Goal: Task Accomplishment & Management: Manage account settings

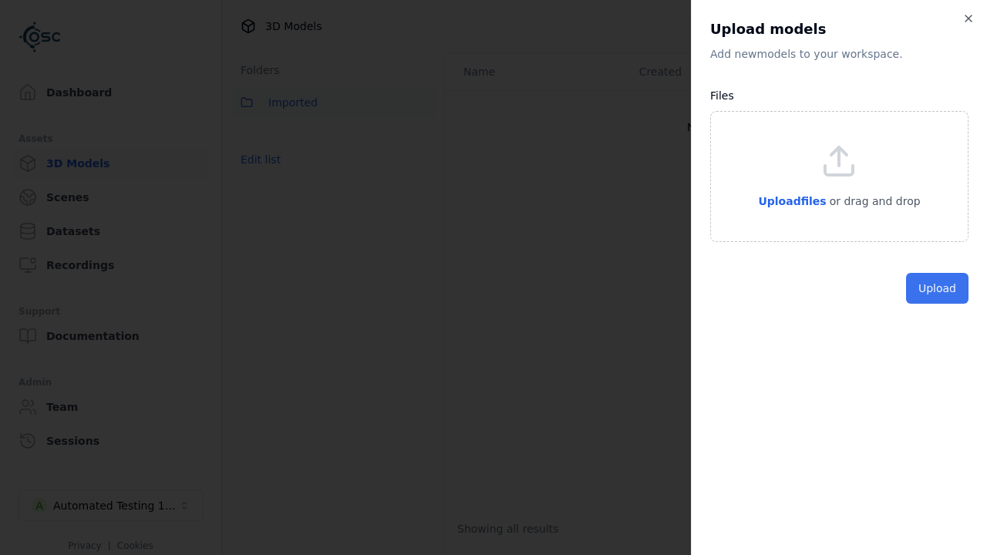
click at [939, 304] on button "Upload" at bounding box center [937, 288] width 62 height 31
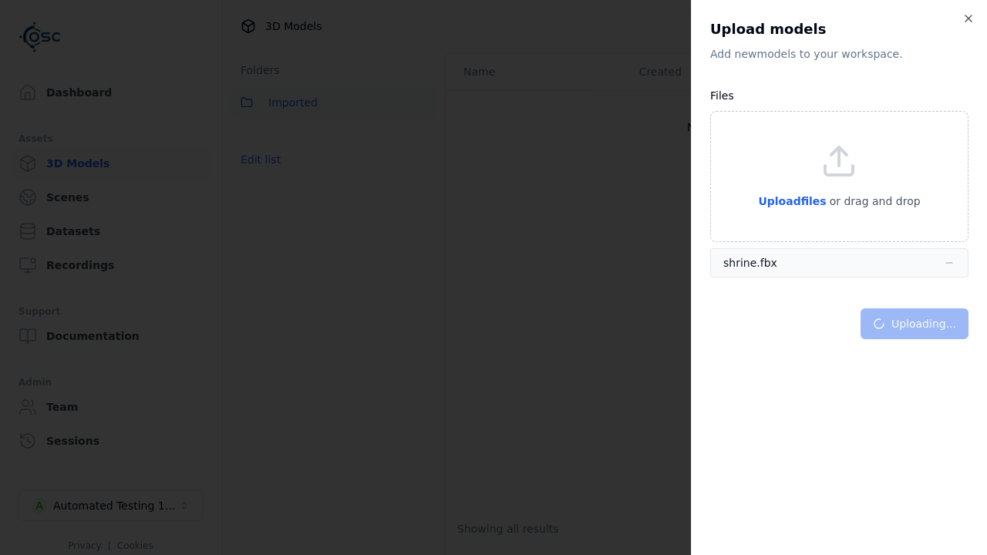
click at [956, 111] on html "Support Dashboard Assets 3D Models Scenes Datasets Recordings Support Documenta…" at bounding box center [493, 277] width 987 height 555
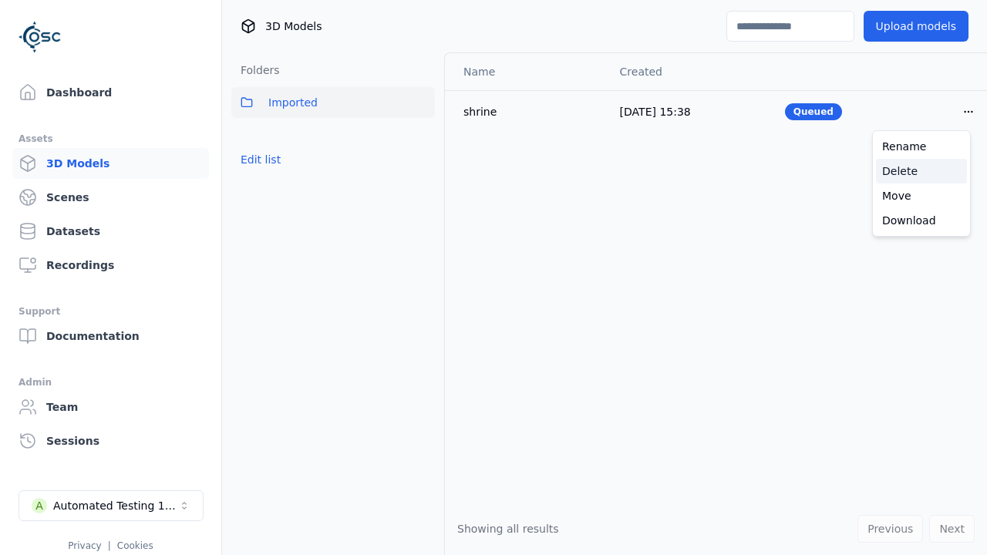
click at [922, 171] on div "Delete" at bounding box center [921, 171] width 91 height 25
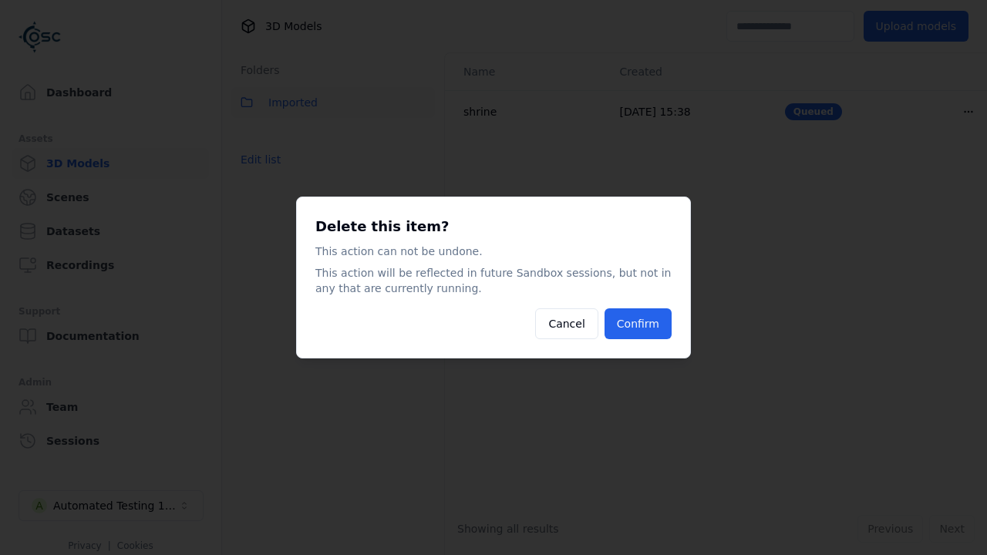
click at [639, 324] on button "Confirm" at bounding box center [638, 324] width 67 height 31
